Goal: Task Accomplishment & Management: Manage account settings

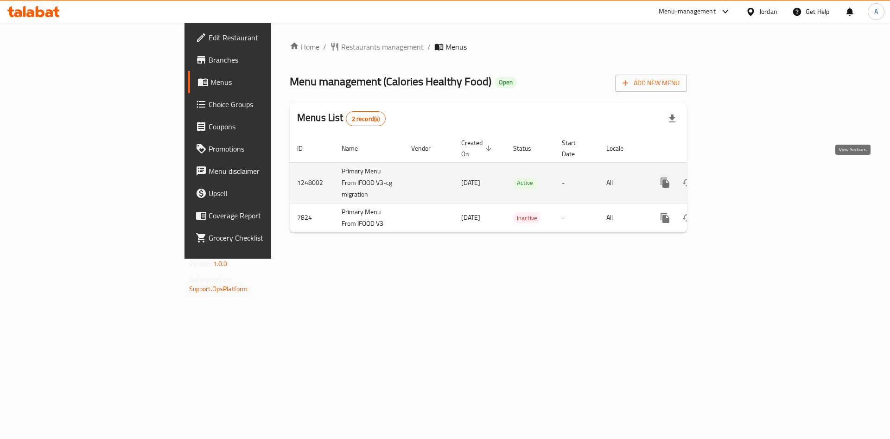
click at [738, 177] on icon "enhanced table" at bounding box center [732, 182] width 11 height 11
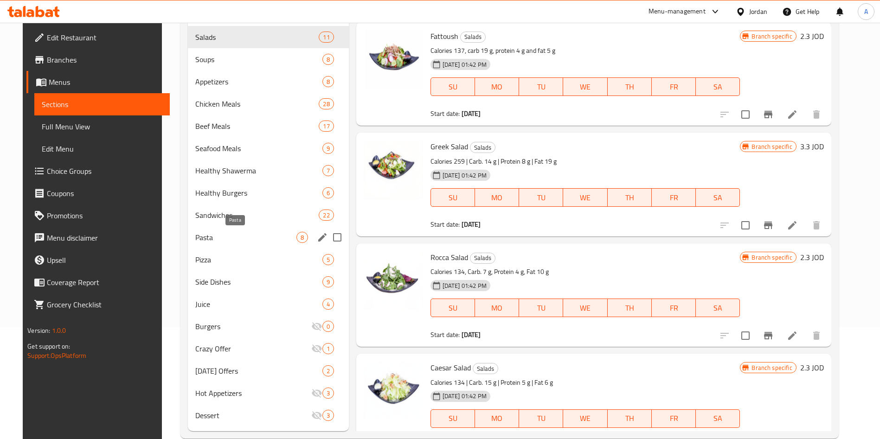
scroll to position [130, 0]
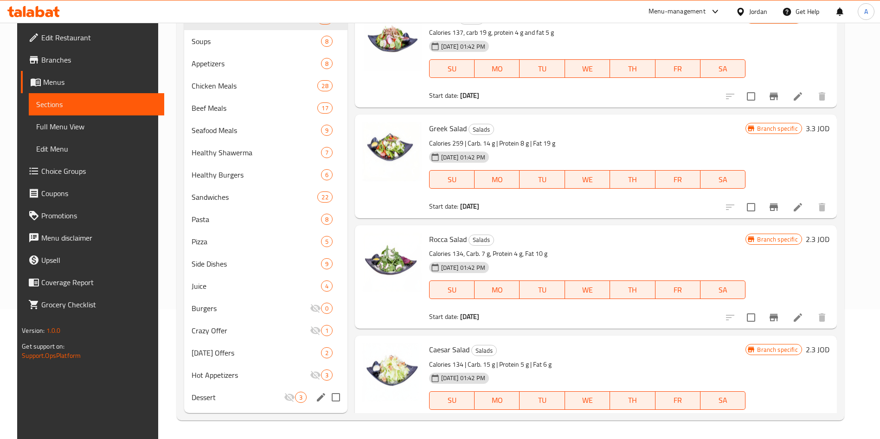
click at [227, 404] on div "Dessert 3" at bounding box center [265, 397] width 163 height 22
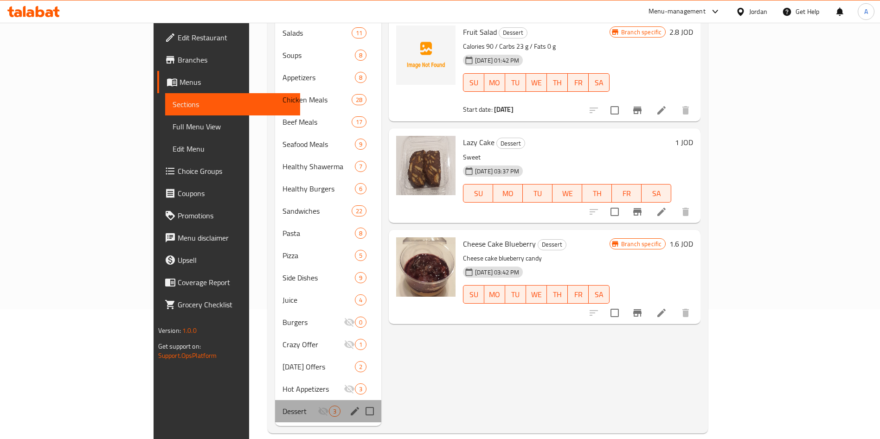
click at [316, 405] on div "Dessert 3" at bounding box center [328, 411] width 106 height 22
click at [349, 406] on icon "edit" at bounding box center [354, 411] width 11 height 11
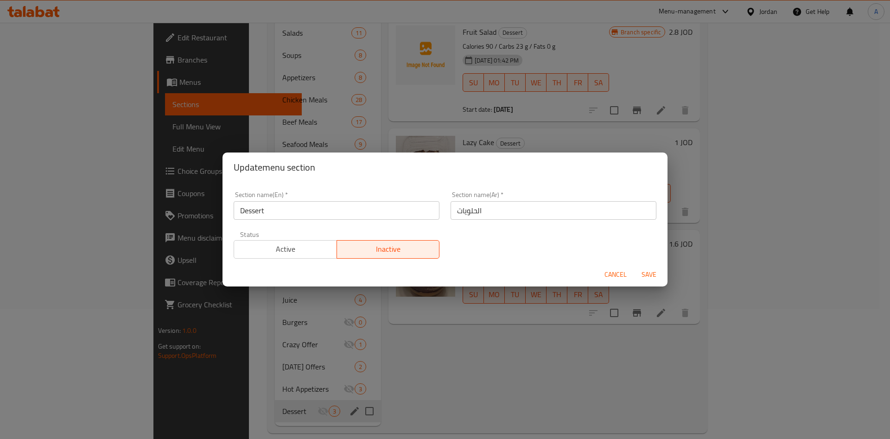
click at [299, 248] on span "Active" at bounding box center [286, 249] width 96 height 13
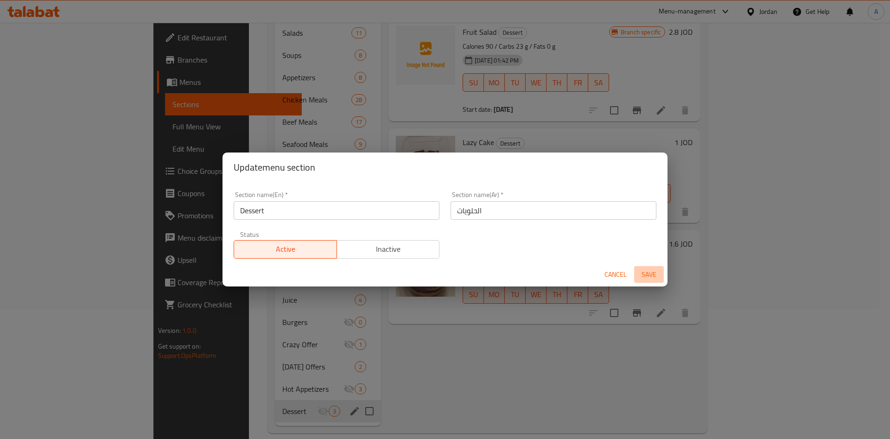
click at [645, 277] on span "Save" at bounding box center [649, 275] width 22 height 12
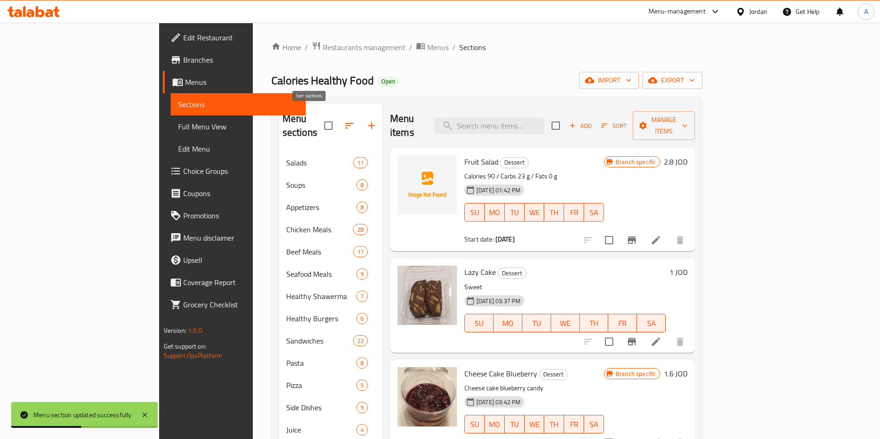
click at [345, 123] on icon "button" at bounding box center [349, 126] width 8 height 6
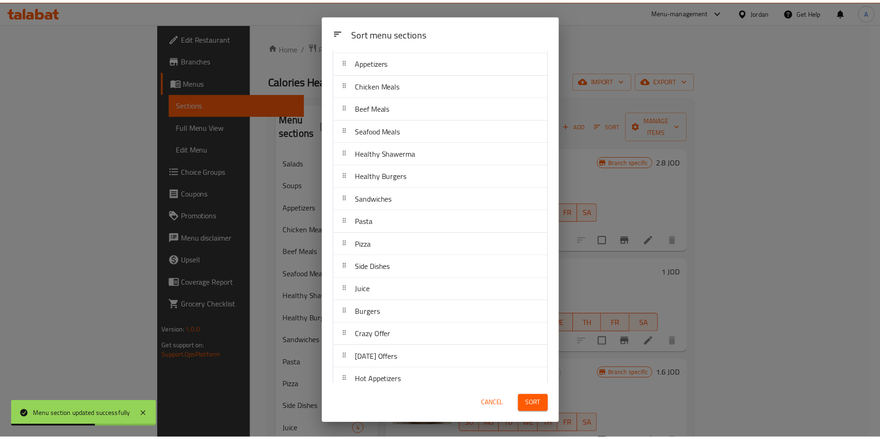
scroll to position [103, 0]
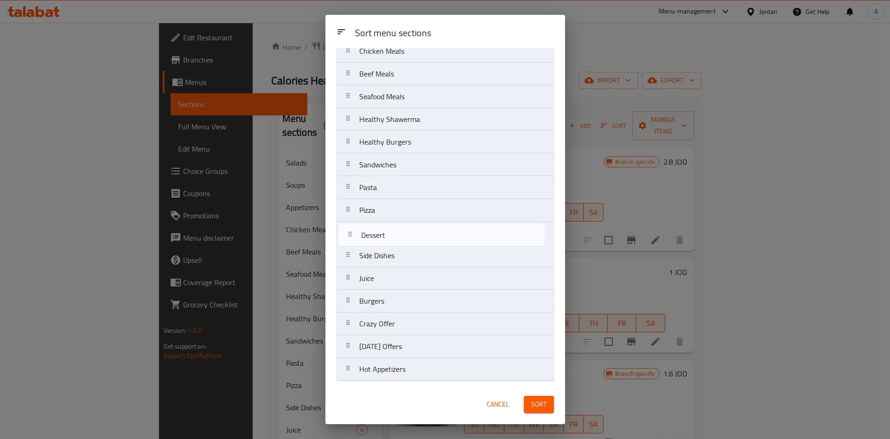
drag, startPoint x: 462, startPoint y: 373, endPoint x: 471, endPoint y: 228, distance: 145.8
click at [471, 228] on nav "Salads Soups Appetizers Chicken Meals Beef Meals Seafood Meals Healthy Shawerma…" at bounding box center [445, 176] width 217 height 410
drag, startPoint x: 422, startPoint y: 298, endPoint x: 423, endPoint y: 229, distance: 69.1
click at [423, 229] on nav "Salads Soups Appetizers Chicken Meals Beef Meals Seafood Meals Healthy Shawerma…" at bounding box center [445, 176] width 217 height 410
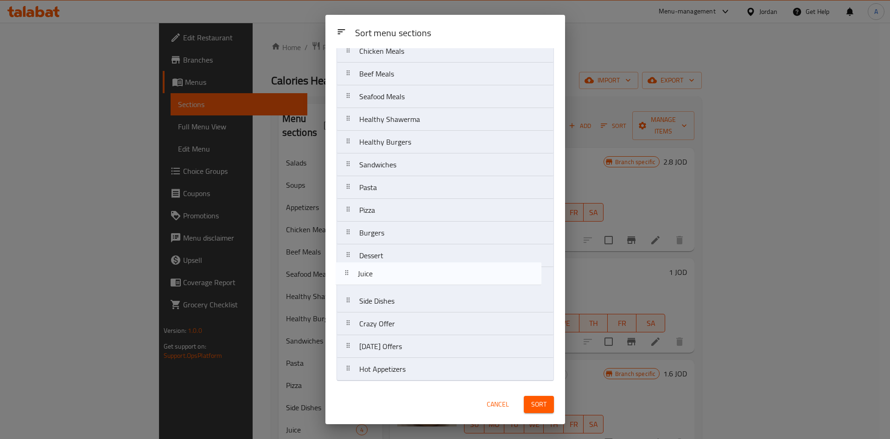
drag, startPoint x: 411, startPoint y: 307, endPoint x: 411, endPoint y: 276, distance: 31.1
click at [411, 276] on nav "Salads Soups Appetizers Chicken Meals Beef Meals Seafood Meals Healthy Shawerma…" at bounding box center [445, 176] width 217 height 410
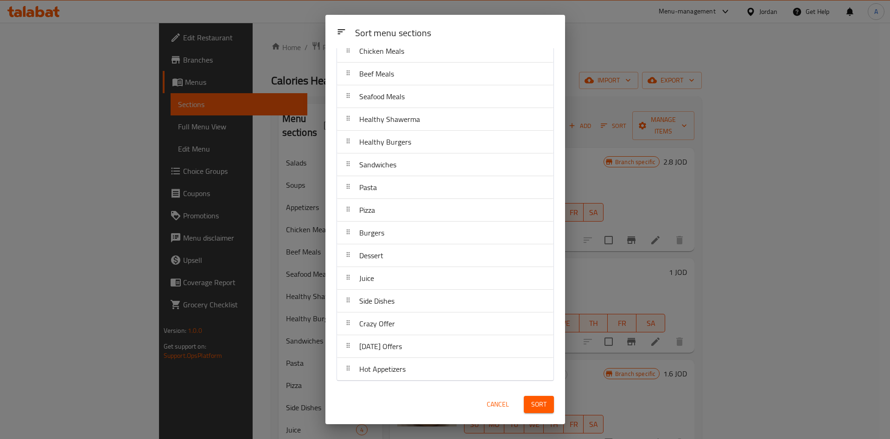
click at [544, 409] on span "Sort" at bounding box center [538, 405] width 15 height 12
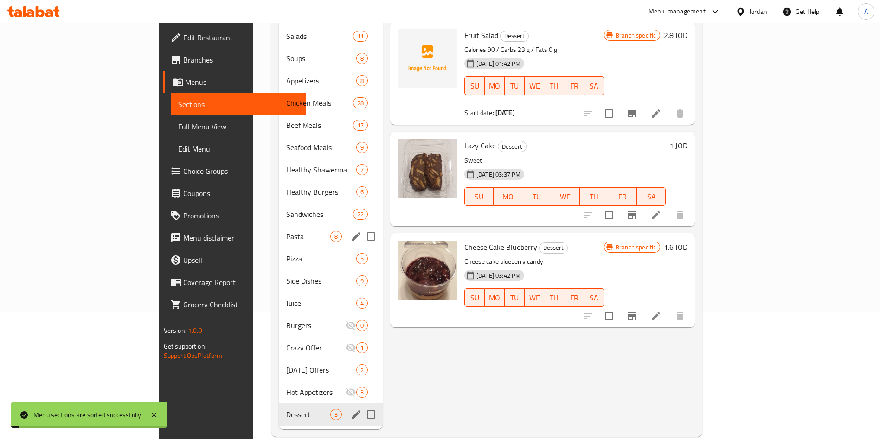
scroll to position [130, 0]
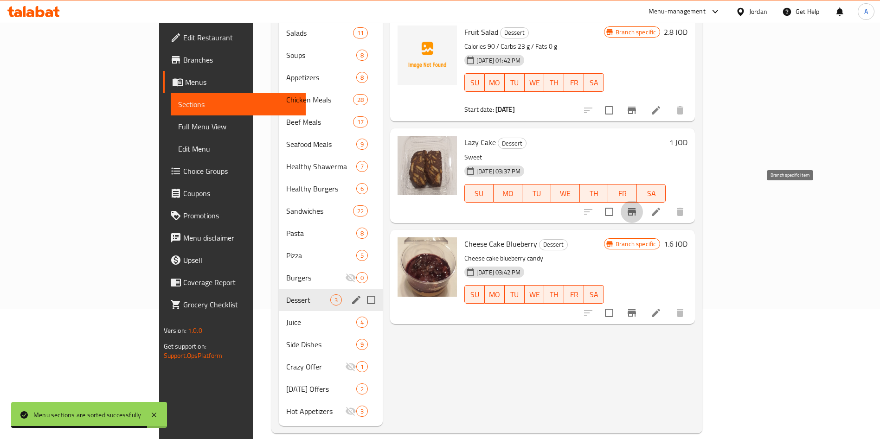
click at [636, 208] on icon "Branch-specific-item" at bounding box center [631, 211] width 8 height 7
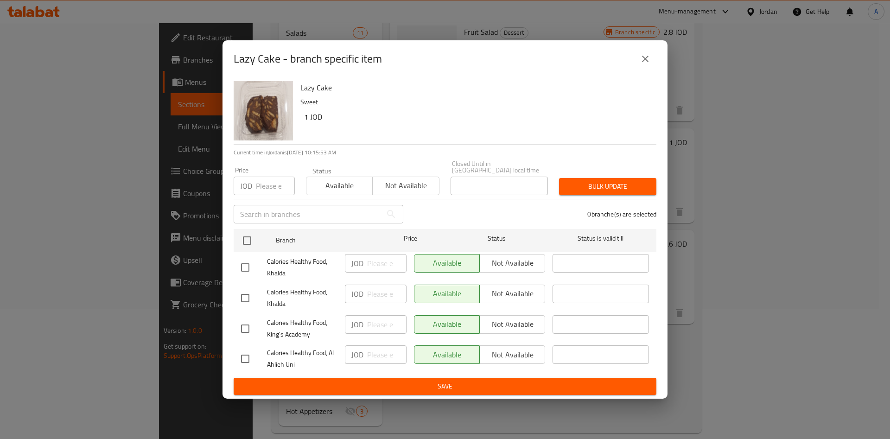
click at [647, 64] on icon "close" at bounding box center [645, 58] width 11 height 11
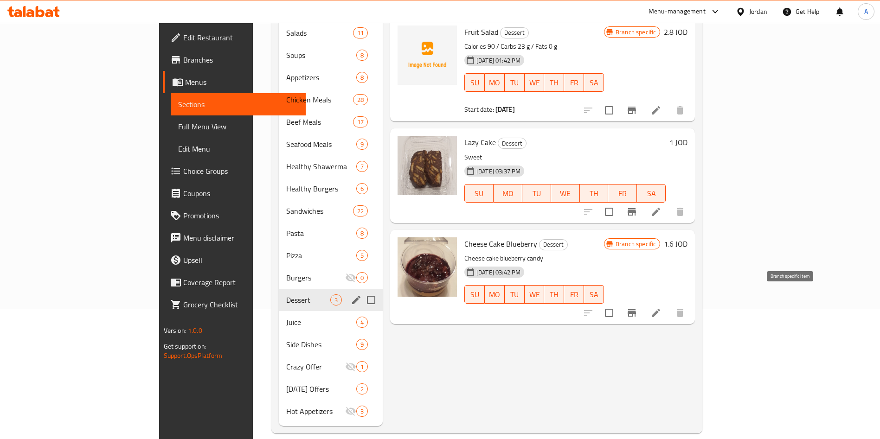
click at [643, 307] on button "Branch-specific-item" at bounding box center [631, 313] width 22 height 22
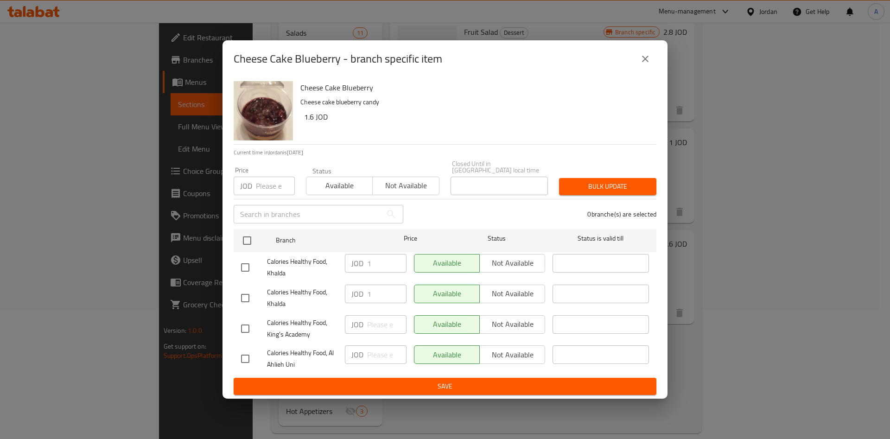
click at [647, 64] on icon "close" at bounding box center [645, 58] width 11 height 11
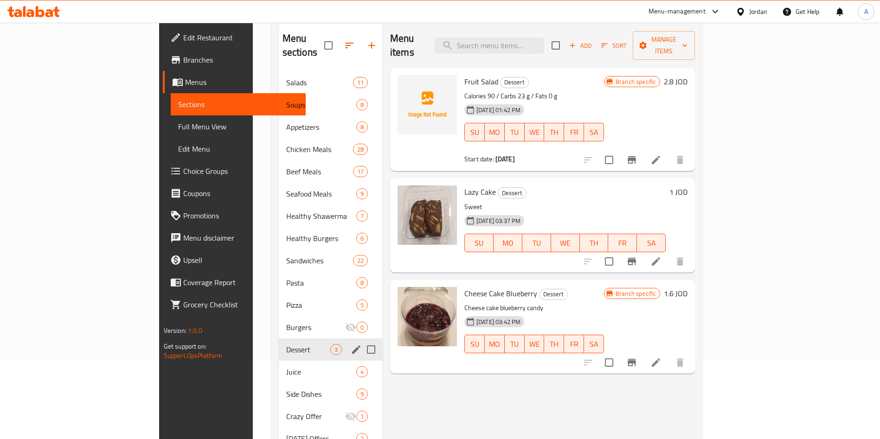
scroll to position [60, 0]
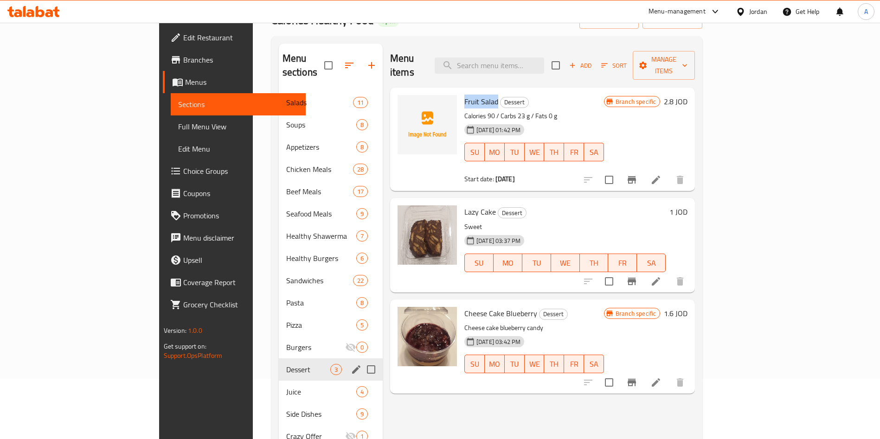
drag, startPoint x: 457, startPoint y: 86, endPoint x: 423, endPoint y: 88, distance: 33.4
click at [460, 91] on div "Fruit Salad Dessert Calories 90 / Carbs 23 g / Fats 0 g [DATE] 01:42 PM SU MO T…" at bounding box center [533, 139] width 147 height 96
copy span "Fruit Salad"
click at [636, 176] on icon "Branch-specific-item" at bounding box center [631, 179] width 8 height 7
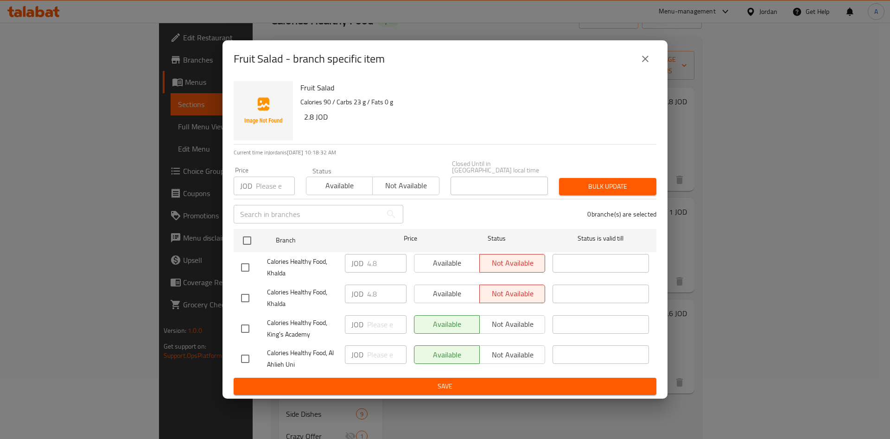
click at [245, 330] on input "checkbox" at bounding box center [245, 328] width 19 height 19
checkbox input "true"
drag, startPoint x: 248, startPoint y: 361, endPoint x: 253, endPoint y: 358, distance: 5.8
click at [248, 361] on input "checkbox" at bounding box center [245, 358] width 19 height 19
checkbox input "true"
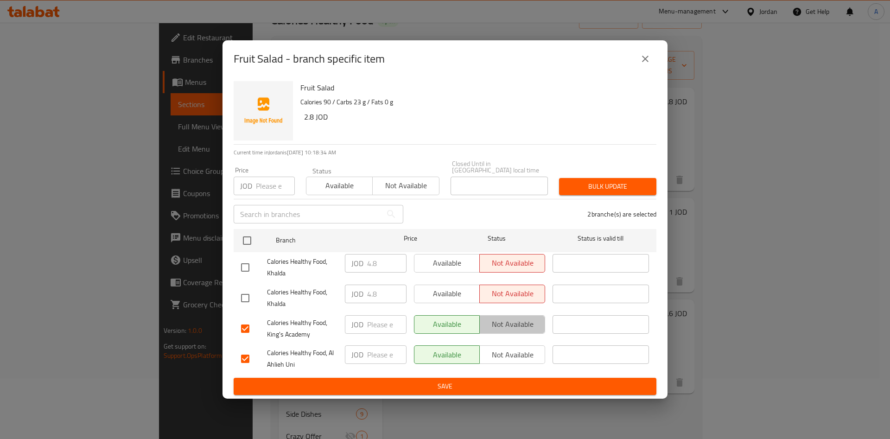
click at [491, 319] on span "Not available" at bounding box center [513, 324] width 58 height 13
click at [514, 350] on span "Not available" at bounding box center [513, 354] width 58 height 13
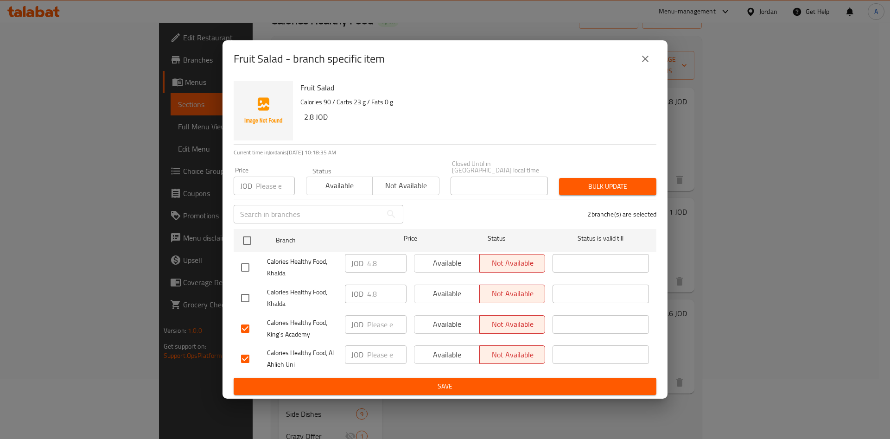
click at [454, 387] on span "Save" at bounding box center [445, 387] width 408 height 12
